Goal: Task Accomplishment & Management: Use online tool/utility

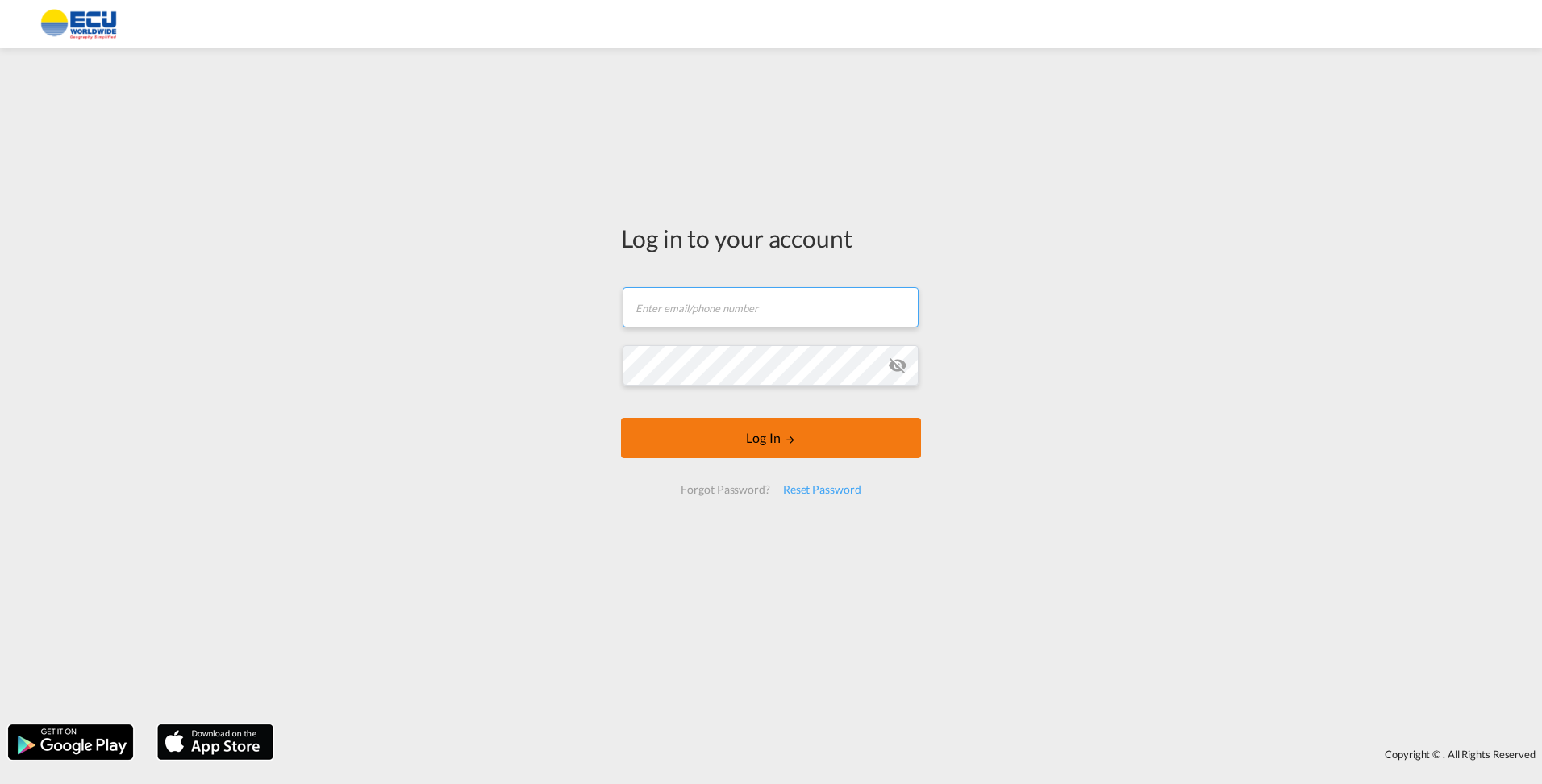
type input "[PERSON_NAME][EMAIL_ADDRESS][PERSON_NAME][DOMAIN_NAME]"
click at [772, 433] on button "Log In" at bounding box center [771, 438] width 300 height 40
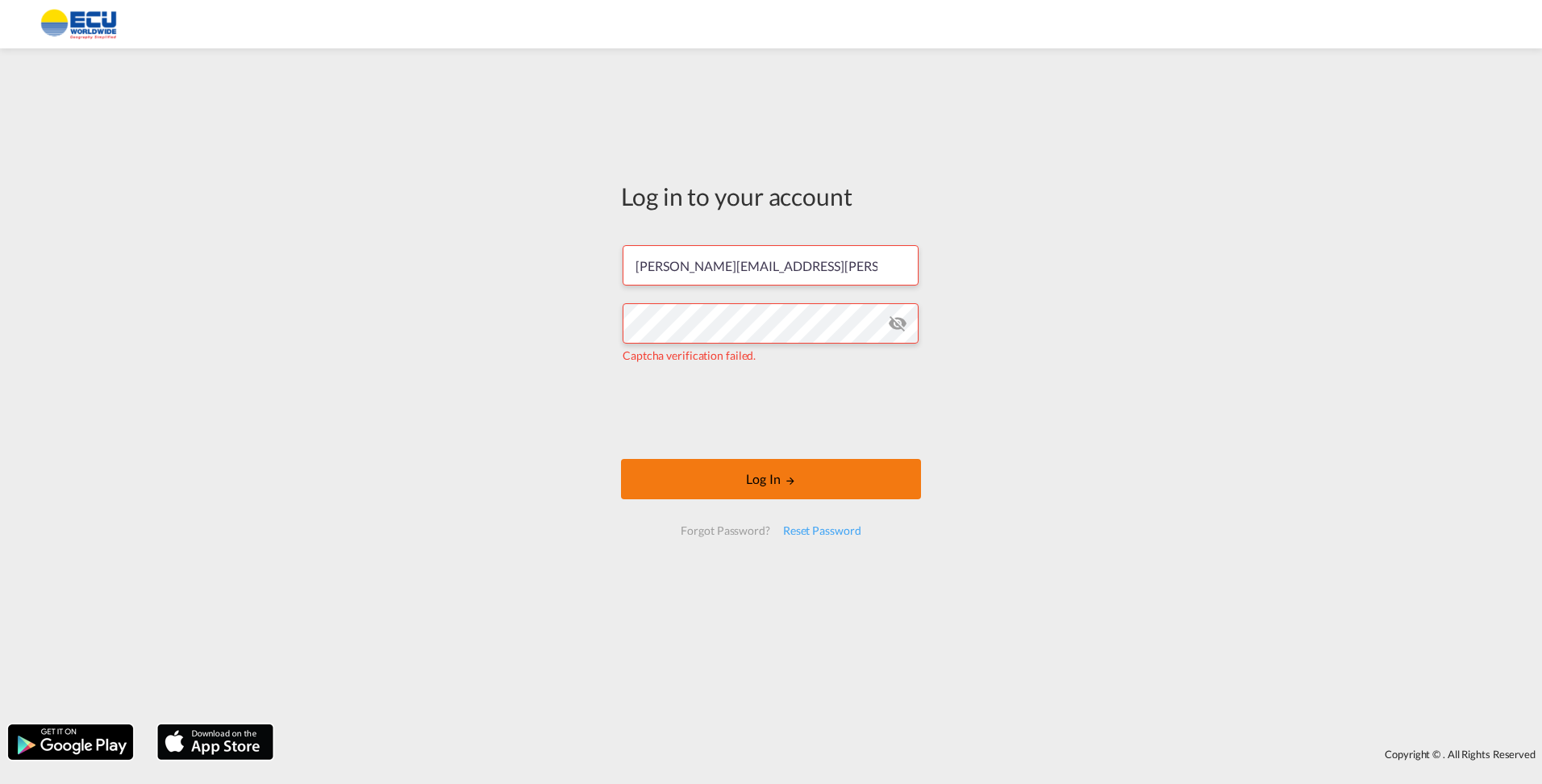
click at [714, 484] on button "Log In" at bounding box center [771, 479] width 300 height 40
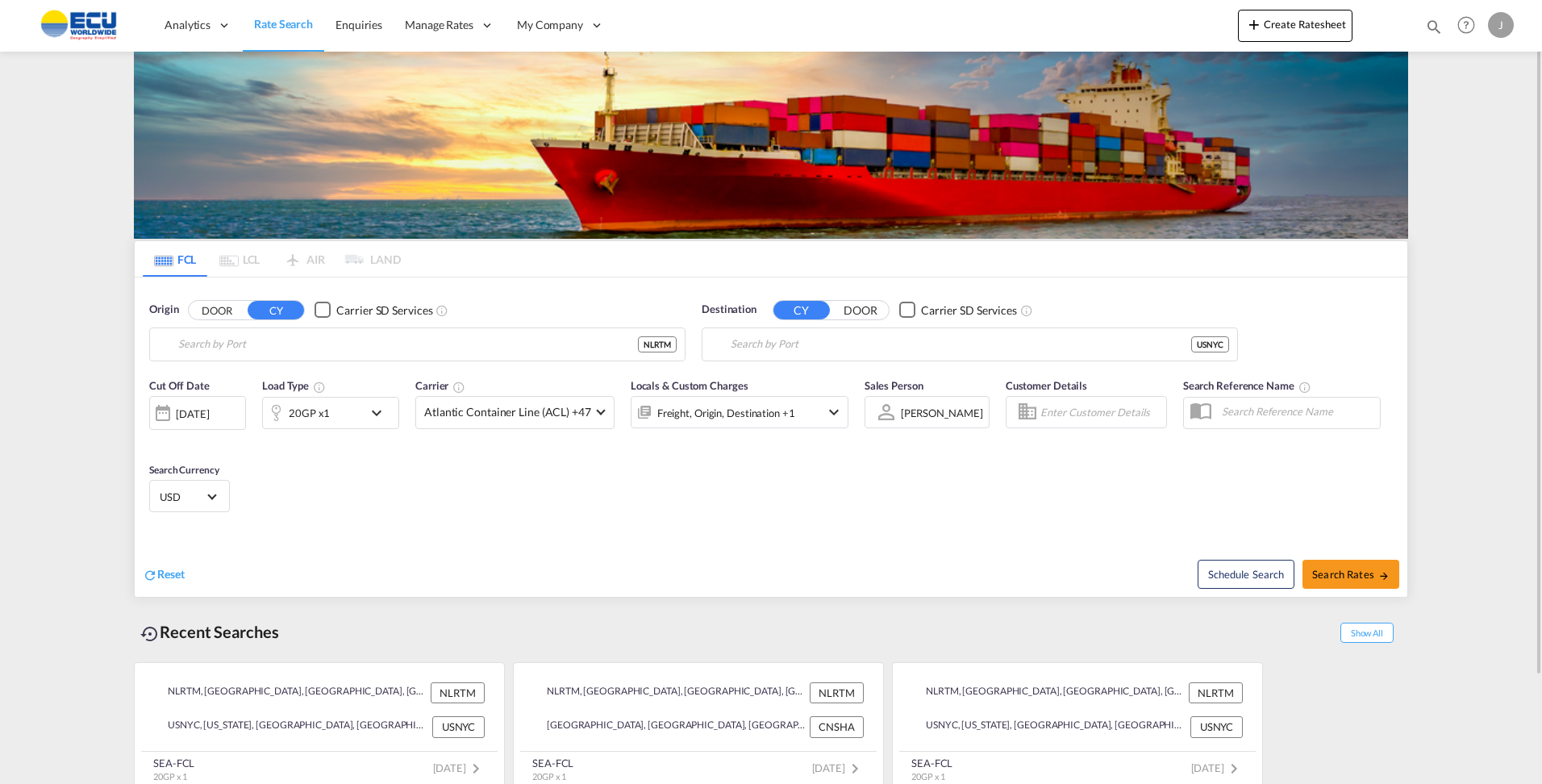
type input "[GEOGRAPHIC_DATA], NLRTM"
type input "[US_STATE], [GEOGRAPHIC_DATA], USNYC"
click at [1151, 25] on button "Create Ratesheet" at bounding box center [1296, 25] width 115 height 32
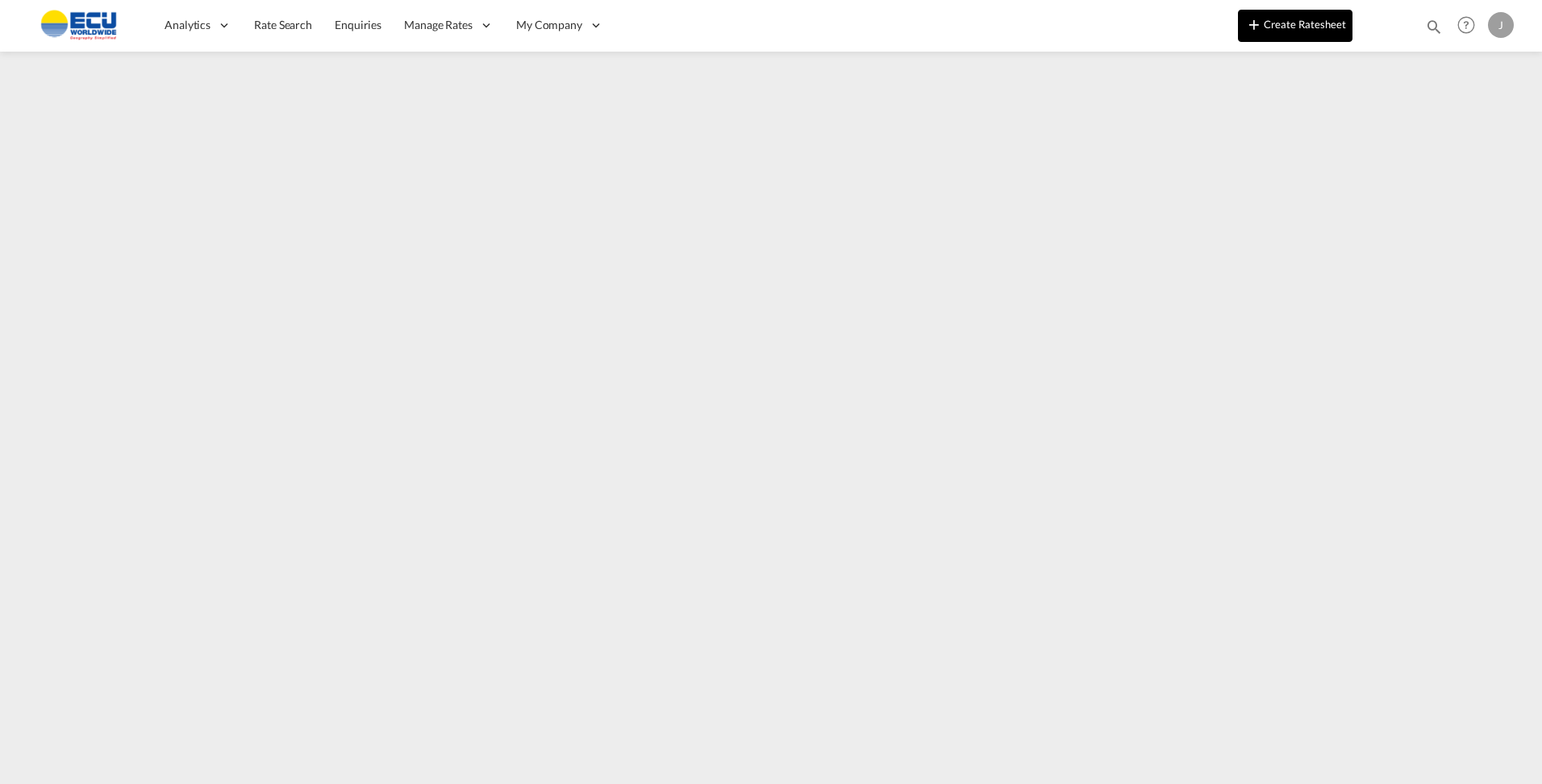
click at [1151, 36] on button "Create Ratesheet" at bounding box center [1296, 25] width 115 height 32
click at [1151, 17] on button "Create Ratesheet" at bounding box center [1296, 25] width 115 height 32
click at [1151, 22] on button "Create Ratesheet" at bounding box center [1296, 25] width 115 height 32
click at [1151, 27] on button "Create Ratesheet" at bounding box center [1296, 25] width 115 height 32
click at [1151, 39] on button "Create Ratesheet" at bounding box center [1296, 25] width 115 height 32
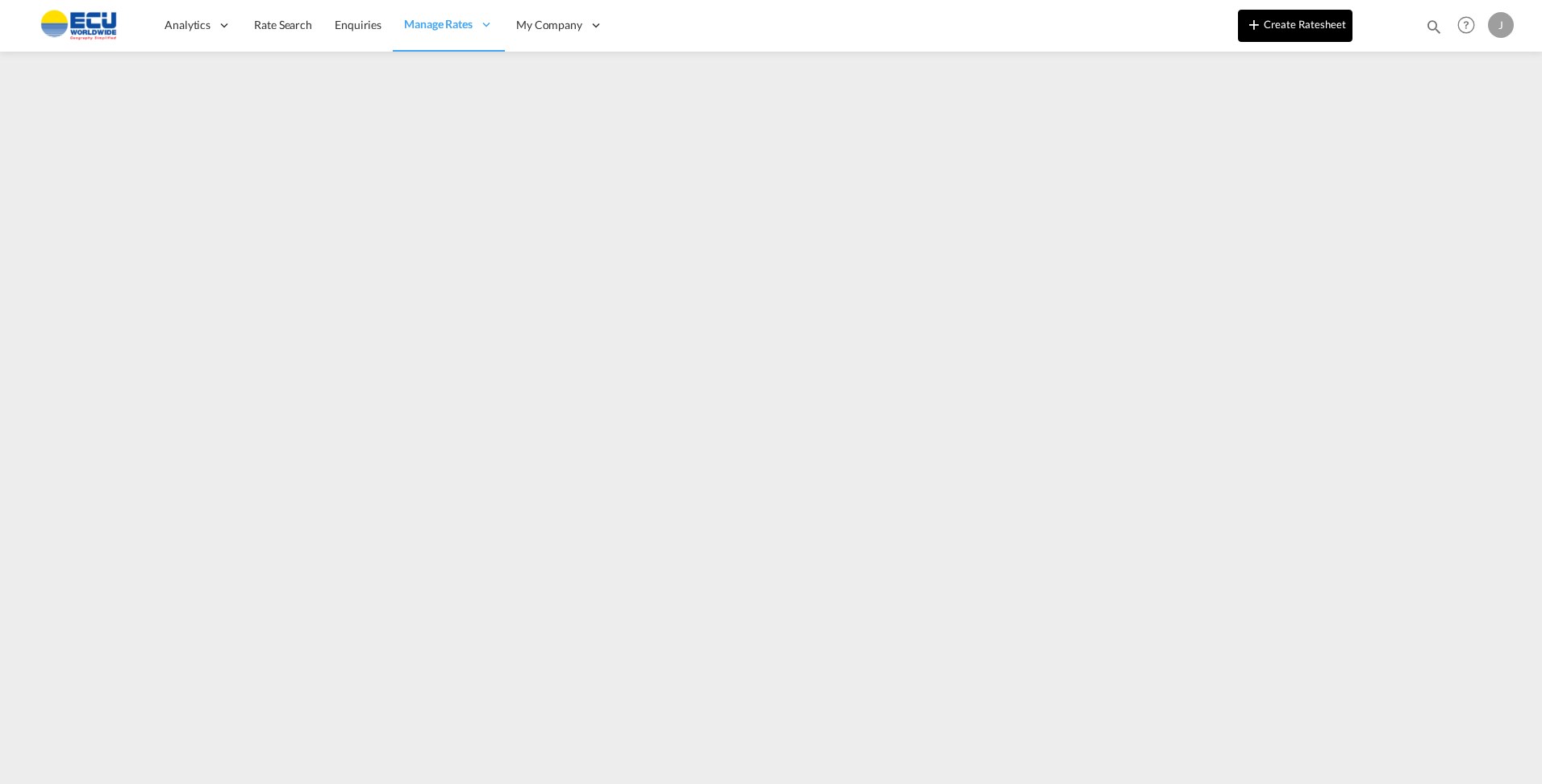
click at [1151, 22] on button "Create Ratesheet" at bounding box center [1296, 25] width 115 height 32
click at [1151, 26] on button "Create Ratesheet" at bounding box center [1296, 25] width 115 height 32
click at [1151, 24] on button "Create Ratesheet" at bounding box center [1296, 25] width 115 height 32
click at [1151, 31] on button "Create Ratesheet" at bounding box center [1296, 25] width 115 height 32
